Goal: Navigation & Orientation: Find specific page/section

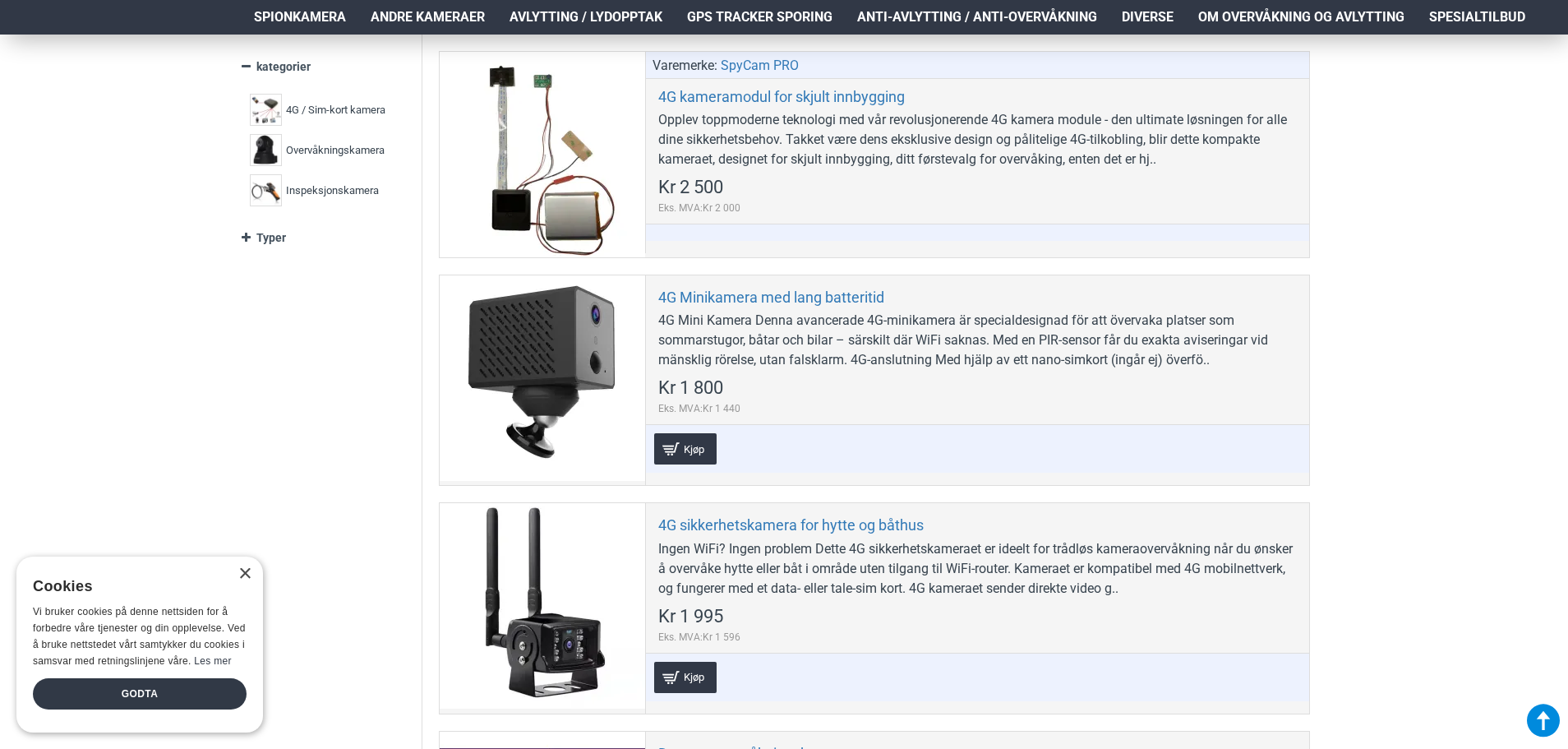
scroll to position [533, 0]
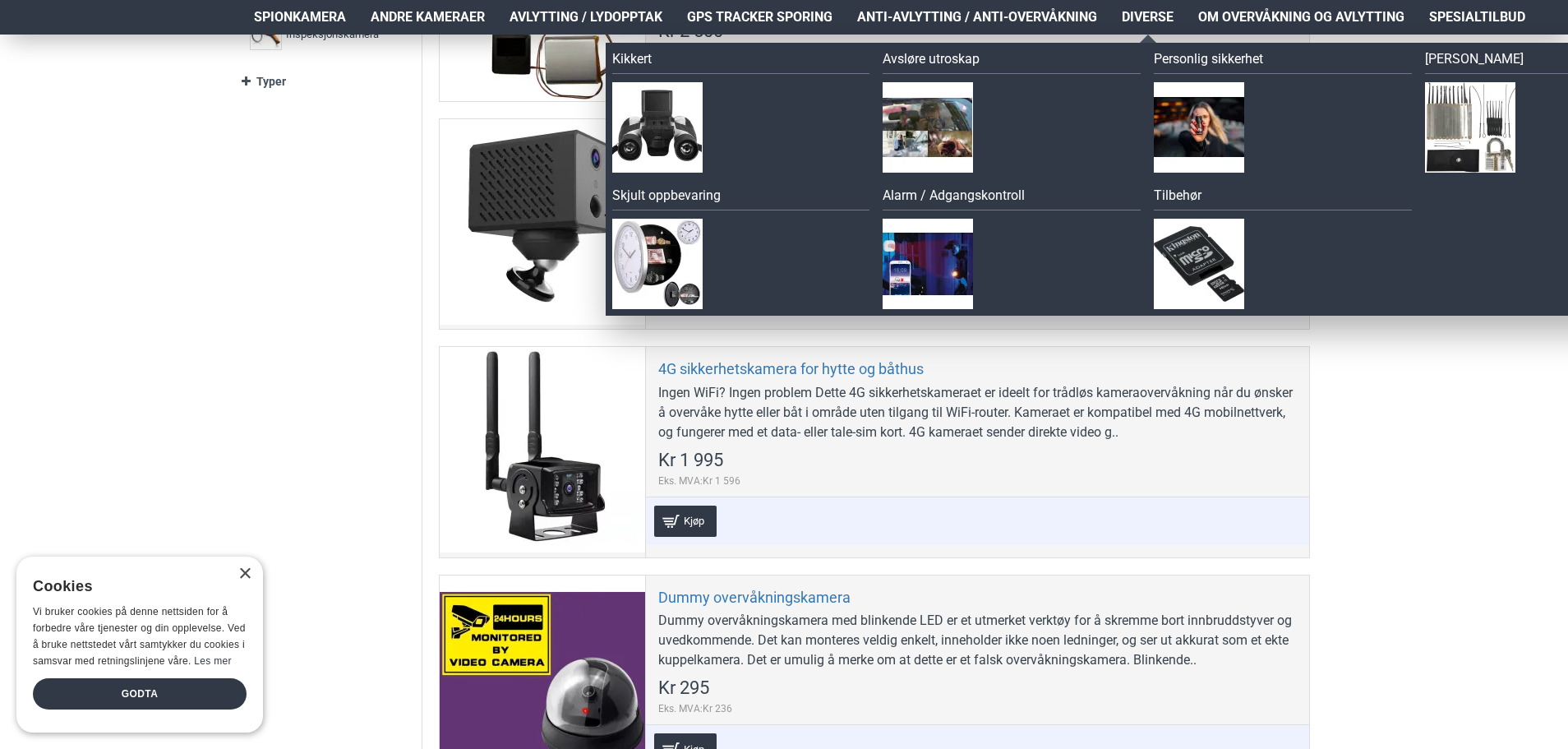
click at [1144, 13] on span "Diverse" at bounding box center [1148, 17] width 52 height 20
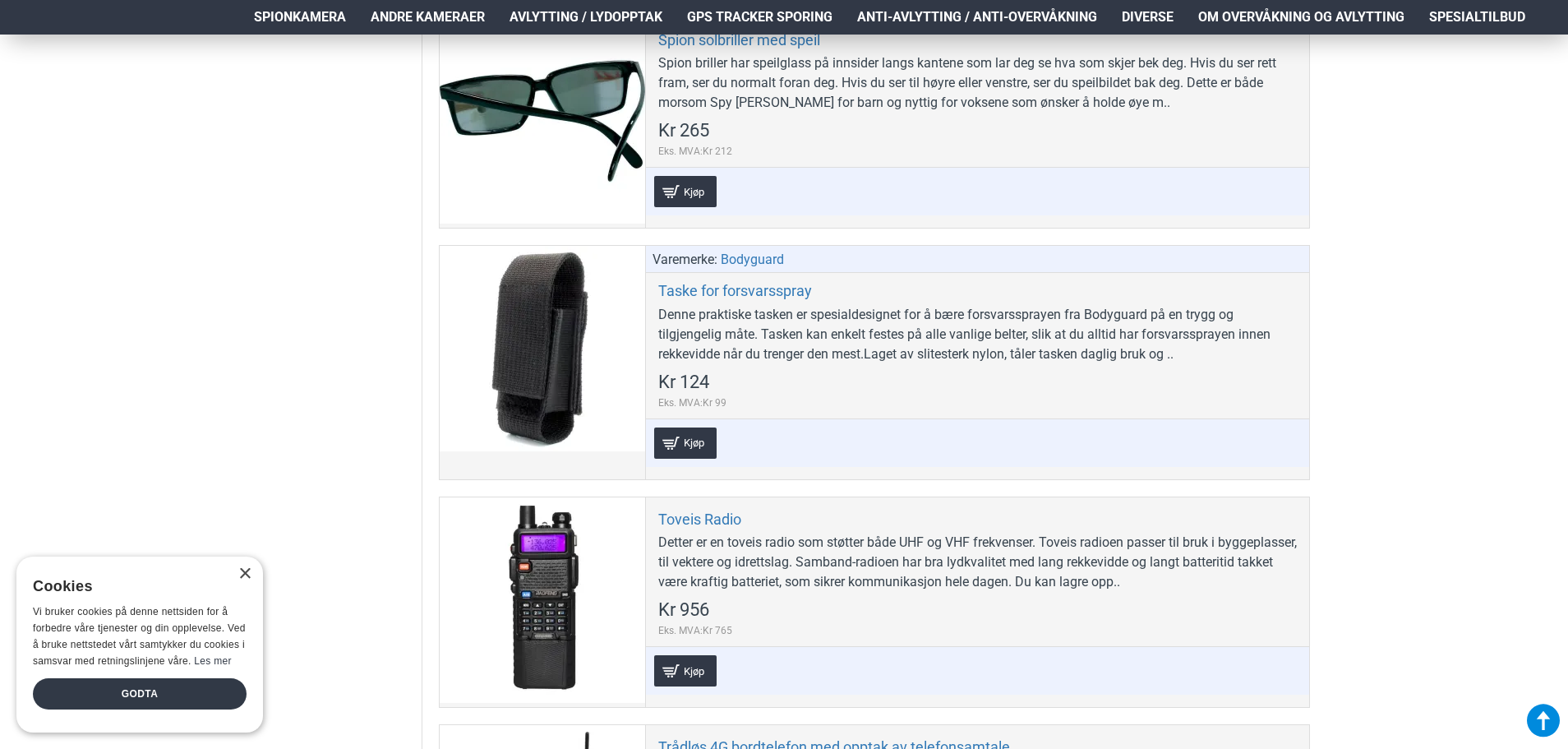
scroll to position [8471, 0]
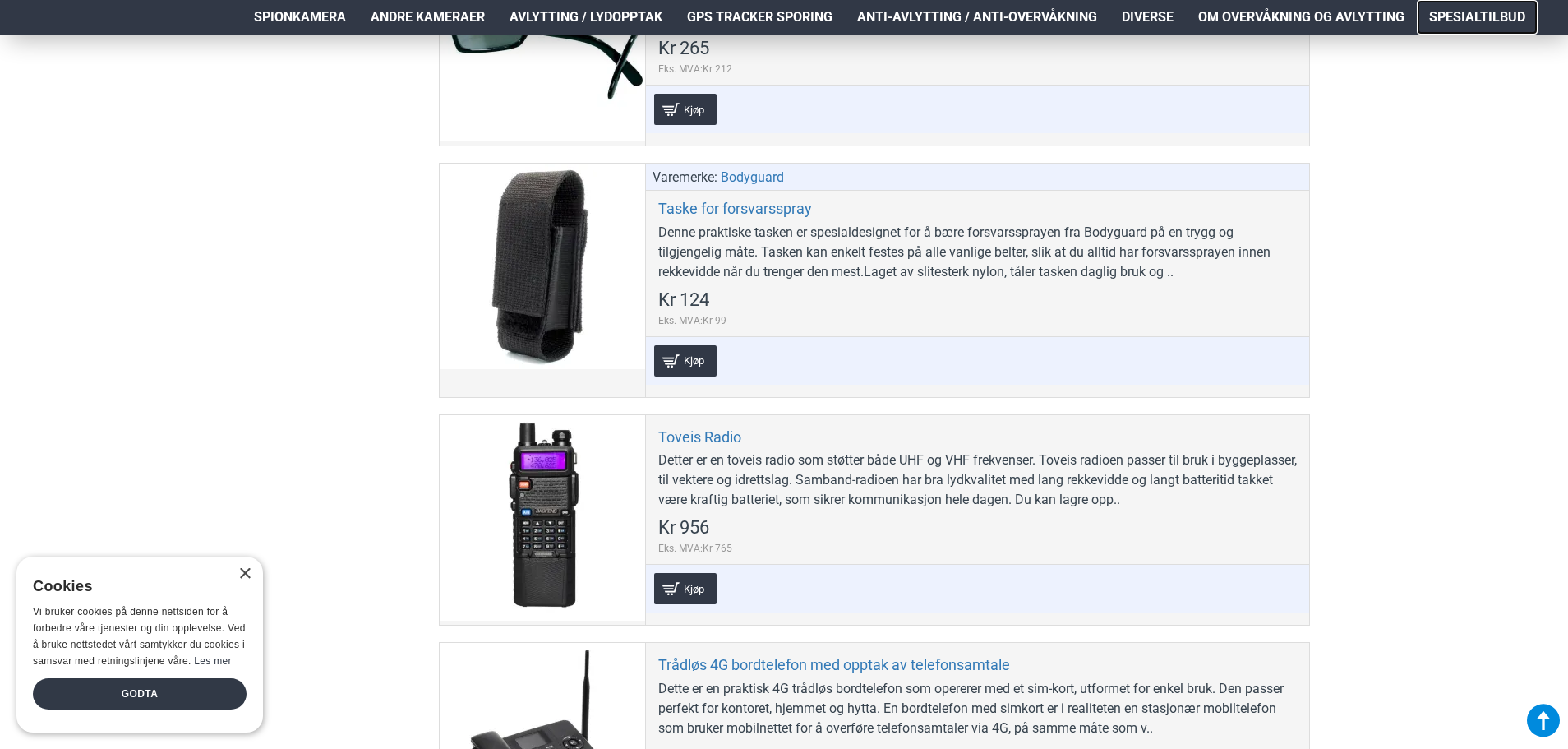
click at [1444, 13] on span "Spesialtilbud" at bounding box center [1476, 17] width 96 height 20
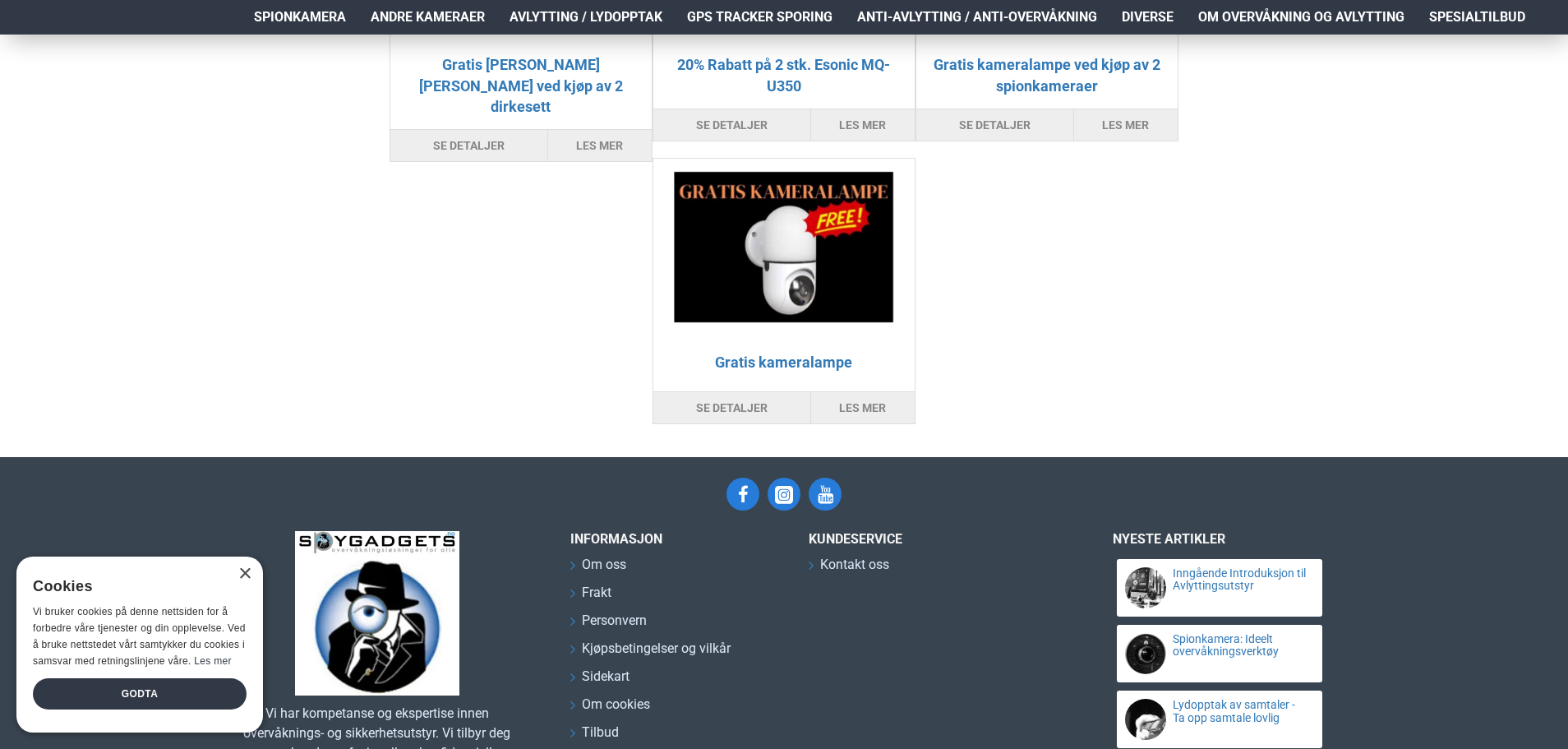
scroll to position [658, 0]
